Goal: Find specific page/section: Find specific page/section

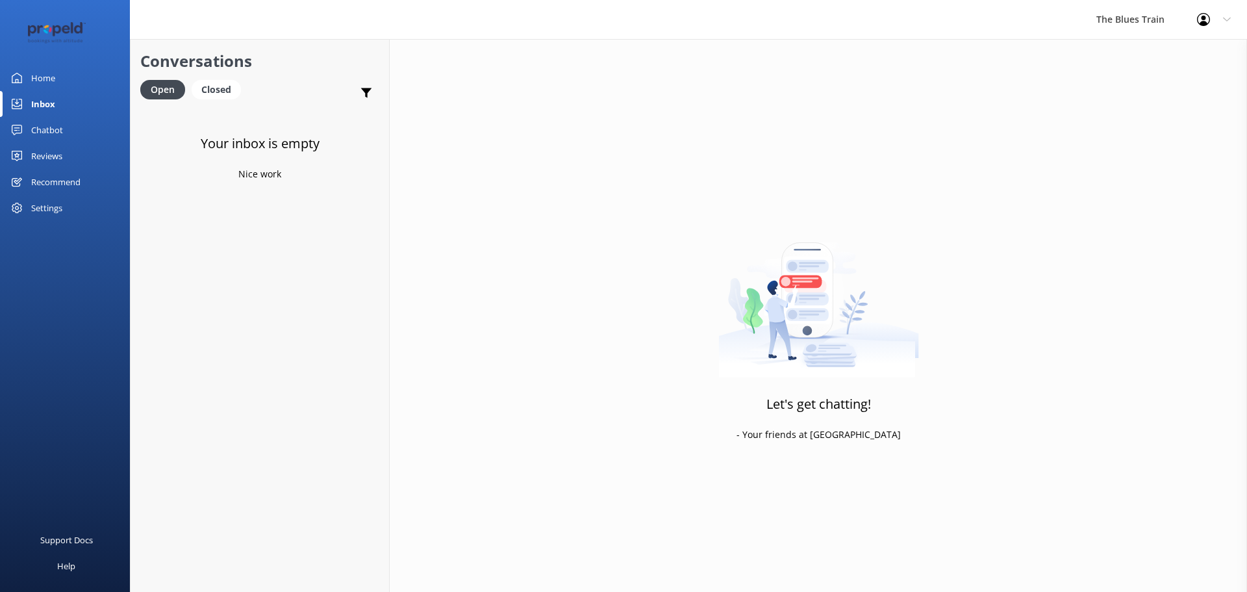
click at [75, 139] on link "Chatbot" at bounding box center [65, 130] width 130 height 26
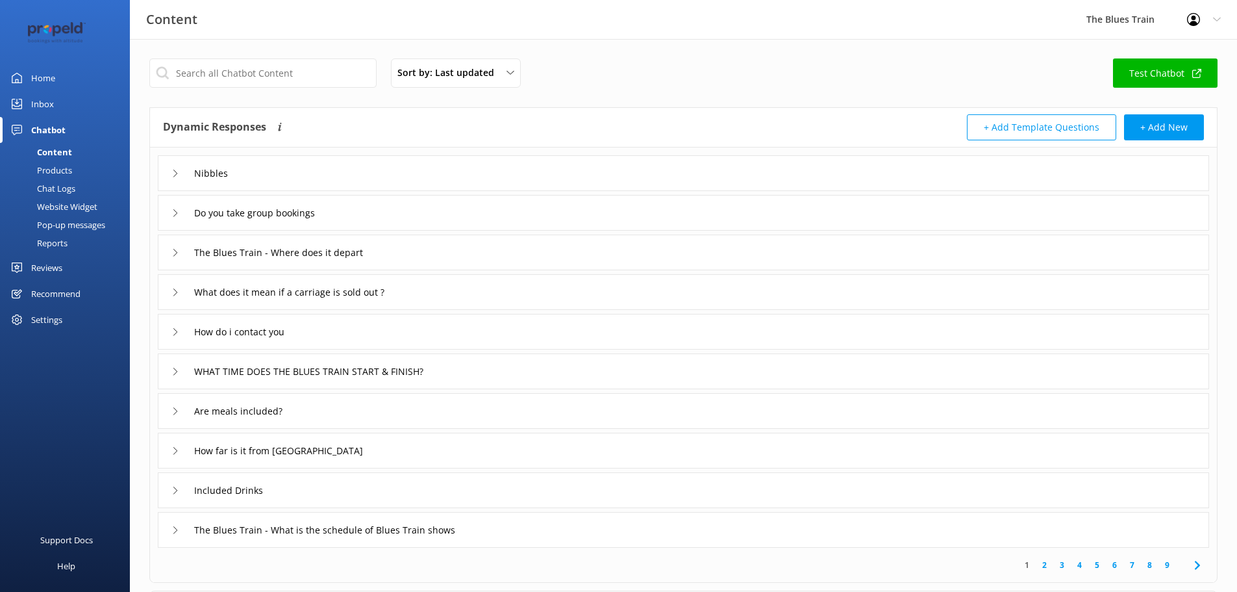
click at [60, 73] on link "Home" at bounding box center [65, 78] width 130 height 26
